Goal: Task Accomplishment & Management: Manage account settings

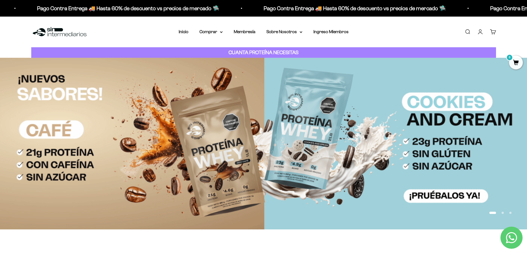
click at [480, 32] on link "Iniciar sesión" at bounding box center [481, 32] width 6 height 6
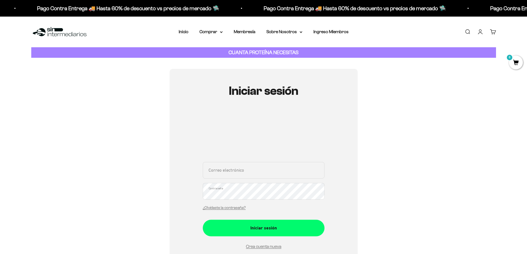
click at [247, 174] on div "Correo electrónico Contraseña ¿Olvidaste la contraseña?" at bounding box center [264, 187] width 122 height 51
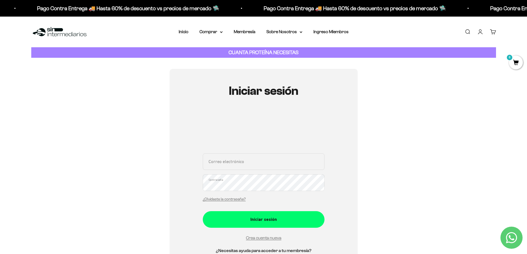
type input "[EMAIL_ADDRESS][DOMAIN_NAME]"
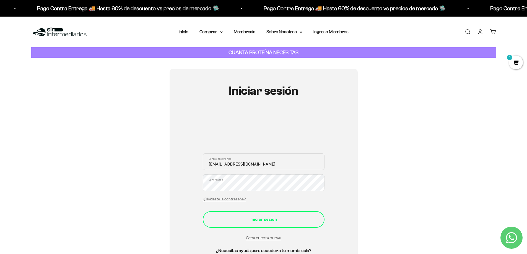
click at [253, 218] on div "Iniciar sesión" at bounding box center [264, 219] width 100 height 7
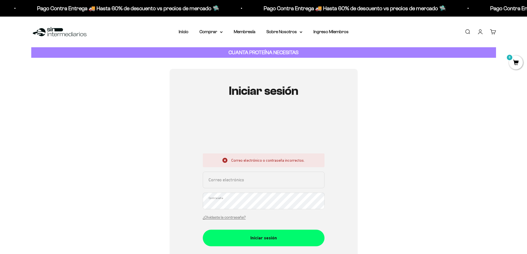
click at [254, 183] on input "Correo electrónico" at bounding box center [264, 180] width 122 height 17
type input "[EMAIL_ADDRESS][DOMAIN_NAME]"
click at [203, 230] on button "Iniciar sesión" at bounding box center [264, 238] width 122 height 17
click at [234, 179] on input "Correo electrónico" at bounding box center [264, 180] width 122 height 17
type input "[EMAIL_ADDRESS][DOMAIN_NAME]"
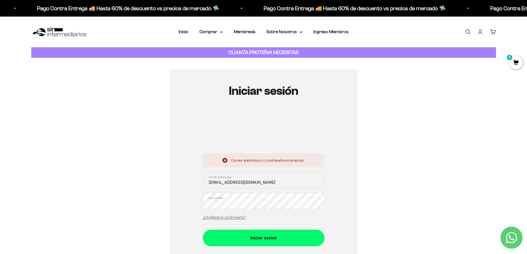
click at [203, 230] on button "Iniciar sesión" at bounding box center [264, 238] width 122 height 17
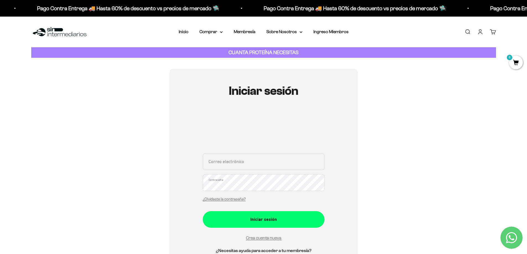
click at [223, 165] on input "Correo electrónico" at bounding box center [264, 162] width 122 height 17
type input "[EMAIL_ADDRESS][DOMAIN_NAME]"
click at [203, 212] on button "Iniciar sesión" at bounding box center [264, 220] width 122 height 17
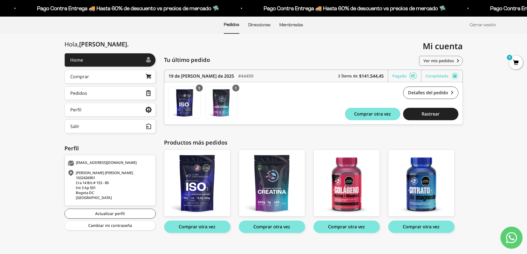
scroll to position [47, 0]
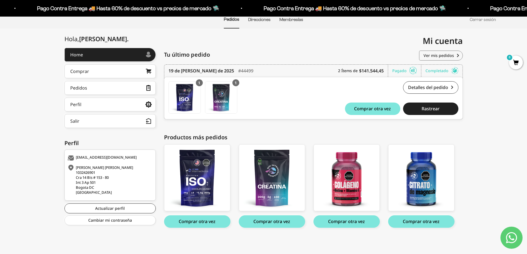
click at [267, 223] on button "Comprar otra vez" at bounding box center [272, 222] width 66 height 12
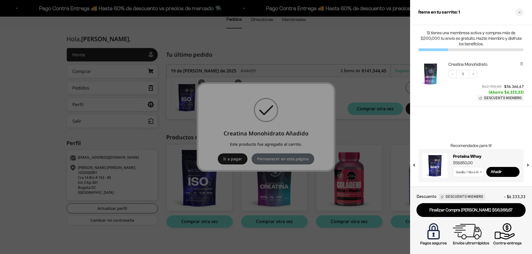
click at [301, 179] on div at bounding box center [266, 127] width 532 height 254
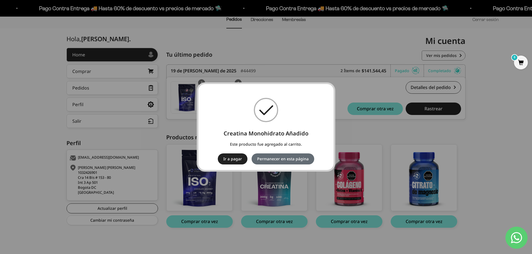
click at [293, 160] on button "Permanecer en esta página" at bounding box center [282, 159] width 63 height 11
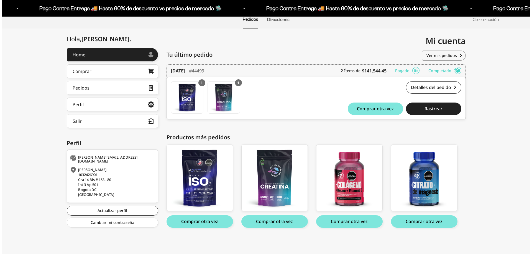
scroll to position [47, 0]
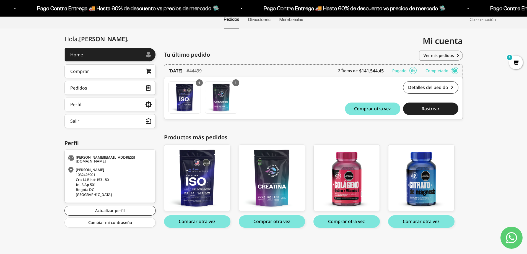
click at [516, 66] on span "1" at bounding box center [516, 63] width 14 height 14
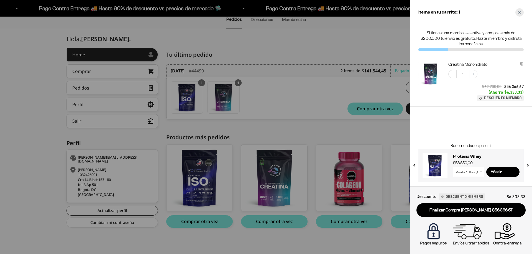
click at [518, 11] on div "Close cart" at bounding box center [519, 12] width 8 height 8
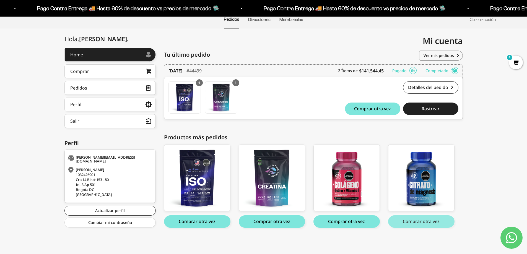
click at [417, 221] on button "Comprar otra vez" at bounding box center [421, 222] width 66 height 12
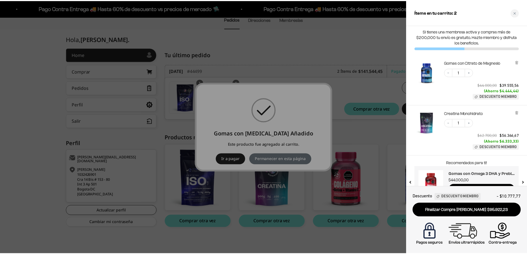
scroll to position [0, 0]
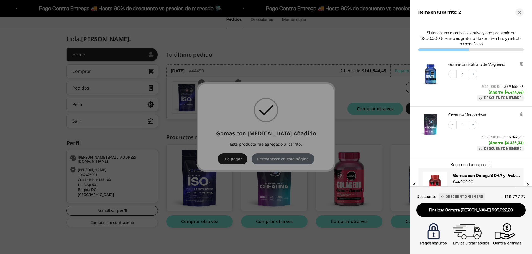
click at [290, 191] on div at bounding box center [266, 127] width 532 height 254
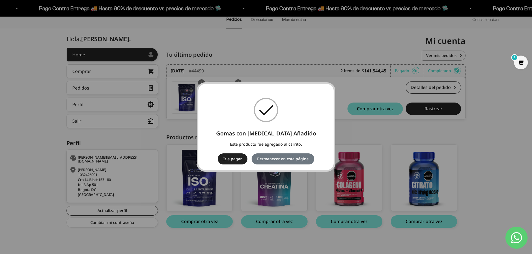
click at [234, 163] on button "Ir a pagar" at bounding box center [233, 159] width 30 height 11
